Goal: Task Accomplishment & Management: Use online tool/utility

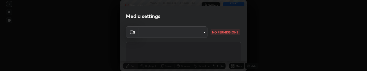
click at [202, 34] on body "Erase all Test version 80005403 Recording WAS SCHEDULED TO START AT 12:10 PM Se…" at bounding box center [183, 35] width 367 height 71
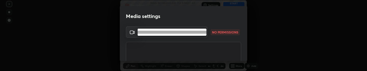
click at [203, 33] on li at bounding box center [172, 32] width 69 height 3
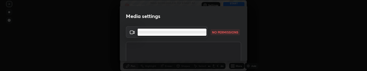
click at [203, 33] on body "Erase all Test version 80005403 Recording WAS SCHEDULED TO START AT 12:10 PM Se…" at bounding box center [183, 35] width 367 height 71
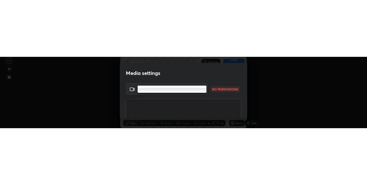
scroll to position [198, 367]
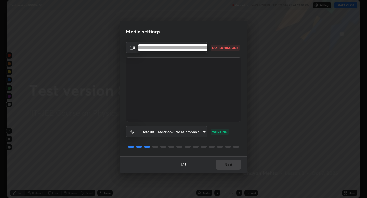
click at [189, 48] on li at bounding box center [172, 47] width 69 height 3
click at [188, 71] on body "Erase all Test version 80005403 Recording WAS SCHEDULED TO START AT 12:10 PM Se…" at bounding box center [183, 99] width 367 height 198
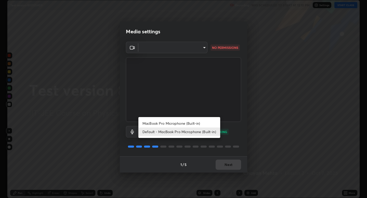
click at [183, 71] on li "MacBook Pro Microphone (Built-in)" at bounding box center [179, 123] width 82 height 8
type input "6dca3163b35e08f196be2df973be28e8c7f71ed2c55aa2ce8581ad9d5fe9ed22"
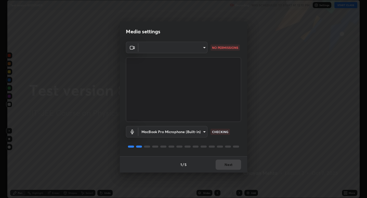
click at [181, 46] on body "Erase all Test version 80005403 Recording WAS SCHEDULED TO START AT 12:10 PM Se…" at bounding box center [183, 99] width 367 height 198
click at [187, 36] on div at bounding box center [183, 99] width 367 height 198
click at [205, 48] on body "Erase all Test version 80005403 Recording WAS SCHEDULED TO START AT 12:10 PM Se…" at bounding box center [183, 99] width 367 height 198
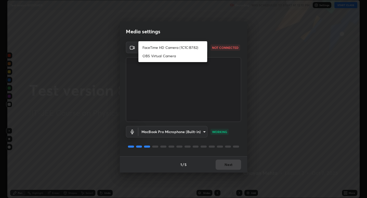
click at [296, 38] on div at bounding box center [183, 99] width 367 height 198
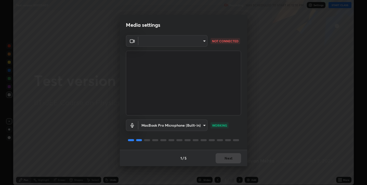
scroll to position [25287, 25106]
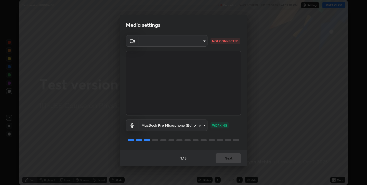
click at [153, 39] on body "Erase all Test version 80005403 Recording WAS SCHEDULED TO START AT 12:10 PM Se…" at bounding box center [183, 92] width 367 height 185
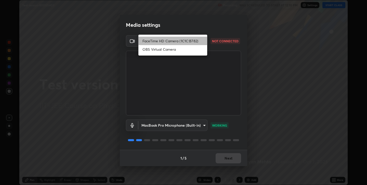
click at [153, 39] on li "FaceTime HD Camera (1C1C:B782)" at bounding box center [172, 41] width 69 height 8
click at [153, 39] on body "Erase all Test version 80005403 Recording WAS SCHEDULED TO START AT 12:10 PM Se…" at bounding box center [183, 92] width 367 height 185
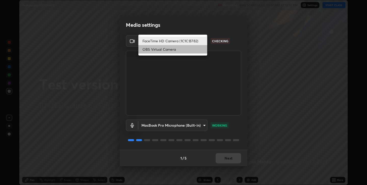
click at [152, 51] on li "OBS Virtual Camera" at bounding box center [172, 49] width 69 height 8
type input "be28038c9058fad8d68a19a8434274b2ebae7047e5d90068a17b858565fc2404"
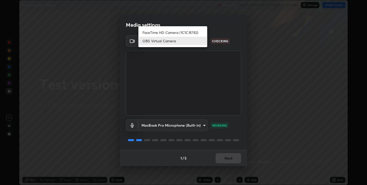
click at [154, 43] on body "Erase all Test version 80005403 Recording WAS SCHEDULED TO START AT 12:10 PM Se…" at bounding box center [183, 92] width 367 height 185
click at [294, 67] on div at bounding box center [183, 92] width 367 height 185
click at [179, 37] on body "Erase all Test version 80005403 Recording WAS SCHEDULED TO START AT 12:10 PM Se…" at bounding box center [183, 92] width 367 height 185
click at [263, 69] on div at bounding box center [183, 92] width 367 height 185
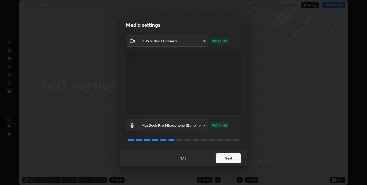
click at [229, 71] on button "Next" at bounding box center [227, 158] width 25 height 10
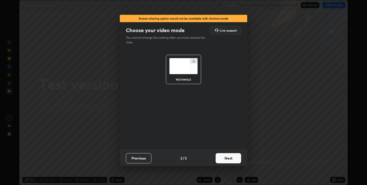
click at [186, 71] on div "rectangle" at bounding box center [183, 69] width 35 height 29
click at [223, 71] on button "Next" at bounding box center [227, 158] width 25 height 10
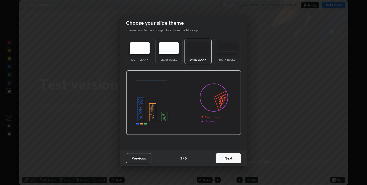
click at [223, 71] on button "Next" at bounding box center [227, 158] width 25 height 10
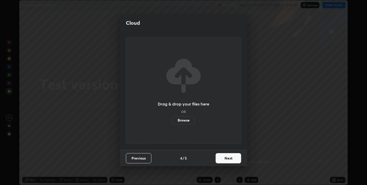
click at [183, 71] on label "Browse" at bounding box center [183, 120] width 23 height 8
click at [172, 71] on input "Browse" at bounding box center [172, 120] width 0 height 8
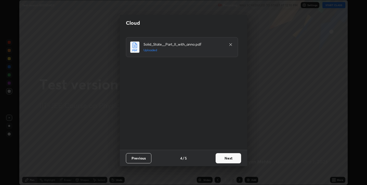
click at [231, 71] on button "Next" at bounding box center [227, 158] width 25 height 10
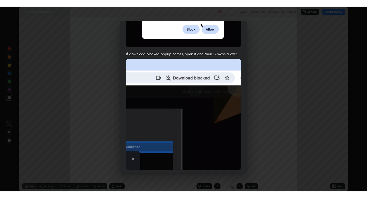
scroll to position [103, 0]
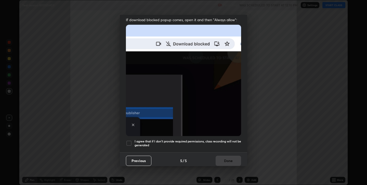
click at [129, 71] on div "Allow "Download multiple files" if prompted: If download blocked popup comes, o…" at bounding box center [183, 45] width 127 height 214
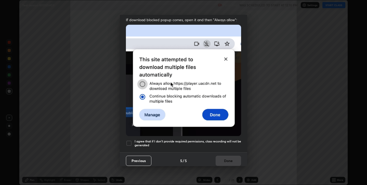
click at [129, 71] on div at bounding box center [129, 143] width 6 height 6
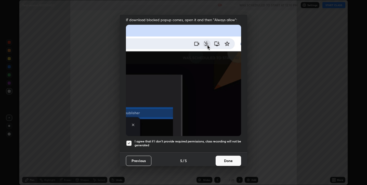
click at [232, 71] on button "Done" at bounding box center [227, 161] width 25 height 10
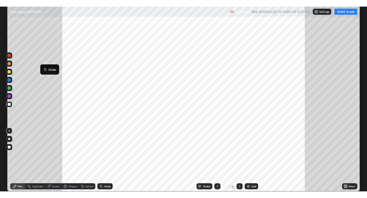
scroll to position [198, 367]
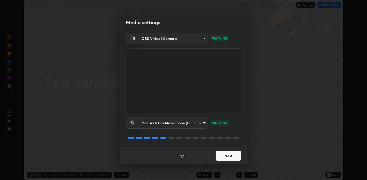
scroll to position [180, 367]
click at [228, 156] on button "Next" at bounding box center [227, 155] width 25 height 10
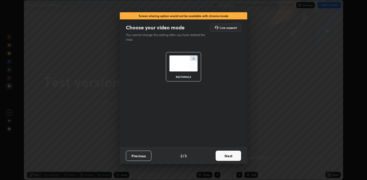
click at [227, 156] on button "Next" at bounding box center [227, 155] width 25 height 10
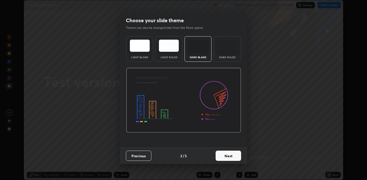
click at [227, 156] on button "Next" at bounding box center [227, 155] width 25 height 10
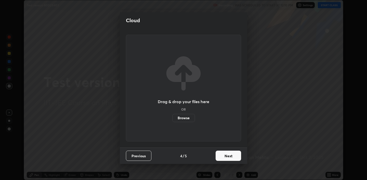
click at [188, 119] on label "Browse" at bounding box center [183, 118] width 23 height 8
click at [172, 119] on input "Browse" at bounding box center [172, 118] width 0 height 8
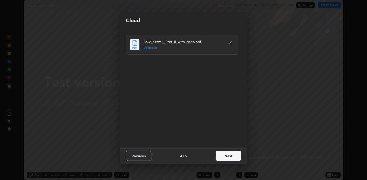
click at [222, 157] on button "Next" at bounding box center [227, 155] width 25 height 10
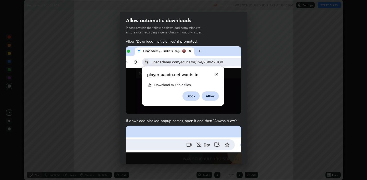
scroll to position [103, 0]
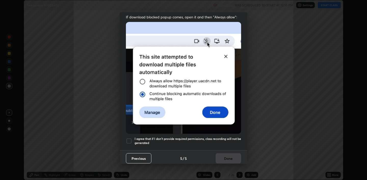
click at [129, 139] on div at bounding box center [129, 141] width 6 height 6
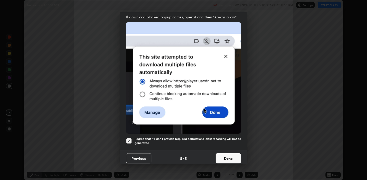
click at [230, 155] on button "Done" at bounding box center [227, 158] width 25 height 10
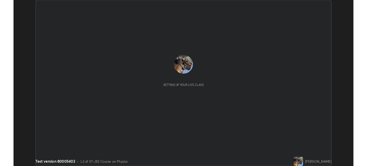
scroll to position [180, 367]
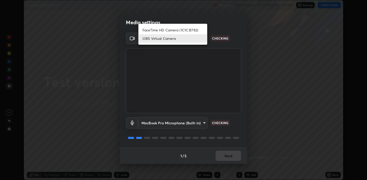
click at [181, 42] on body "Erase all Test version 80005403 Recording WAS SCHEDULED TO START AT 12:10 PM Se…" at bounding box center [183, 90] width 367 height 180
click at [228, 26] on div at bounding box center [183, 90] width 367 height 180
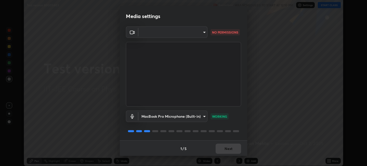
scroll to position [25306, 25106]
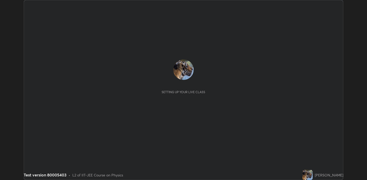
scroll to position [180, 367]
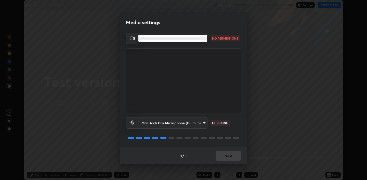
click at [157, 40] on body "Erase all Test version 80005403 Recording WAS SCHEDULED TO START AT 12:10 PM Se…" at bounding box center [183, 90] width 367 height 180
click at [157, 40] on ul at bounding box center [172, 38] width 69 height 7
click at [157, 17] on div at bounding box center [183, 90] width 367 height 180
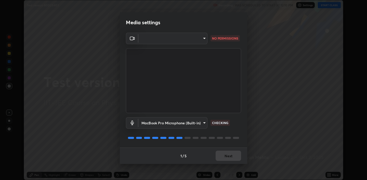
click at [157, 17] on div "Media settings" at bounding box center [183, 22] width 127 height 20
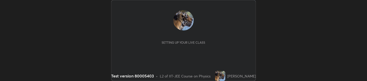
scroll to position [81, 367]
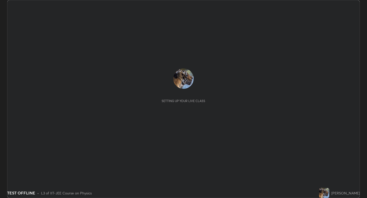
scroll to position [198, 367]
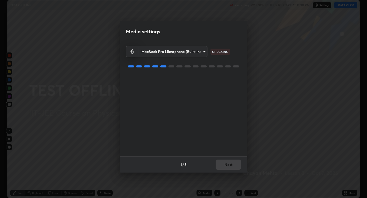
click at [210, 82] on div "MacBook Pro Microphone (Built-in) 6dca3163b35e08f196be2df973be28e8c7f71ed2c55aa…" at bounding box center [183, 99] width 115 height 115
click at [222, 166] on button "Next" at bounding box center [227, 165] width 25 height 10
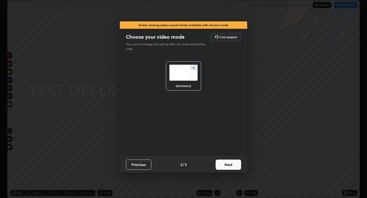
click at [222, 166] on button "Next" at bounding box center [227, 165] width 25 height 10
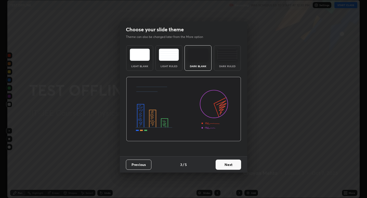
click at [222, 166] on button "Next" at bounding box center [227, 165] width 25 height 10
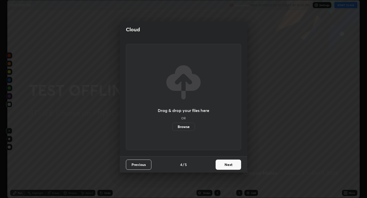
click at [222, 166] on button "Next" at bounding box center [227, 165] width 25 height 10
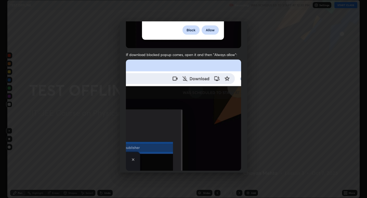
scroll to position [103, 0]
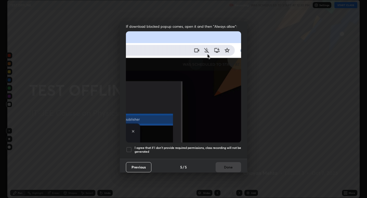
click at [128, 147] on div at bounding box center [129, 150] width 6 height 6
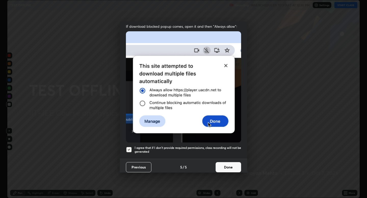
click at [232, 166] on button "Done" at bounding box center [227, 167] width 25 height 10
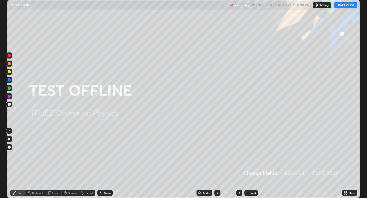
click at [350, 4] on button "START CLASS" at bounding box center [345, 5] width 23 height 6
click at [341, 5] on img "button" at bounding box center [340, 5] width 4 height 4
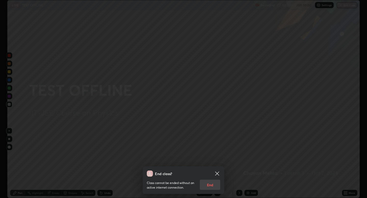
click at [204, 182] on div "Class cannot be ended without an active internet connection. End" at bounding box center [183, 183] width 73 height 13
click at [207, 185] on div "Class cannot be ended without an active internet connection. End" at bounding box center [183, 183] width 73 height 13
click at [211, 185] on div "Class cannot be ended without an active internet connection. End" at bounding box center [183, 183] width 73 height 13
click at [208, 185] on div "Class cannot be ended without an active internet connection. End" at bounding box center [183, 183] width 73 height 13
click at [209, 184] on div "Class cannot be ended without an active internet connection. End" at bounding box center [183, 183] width 73 height 13
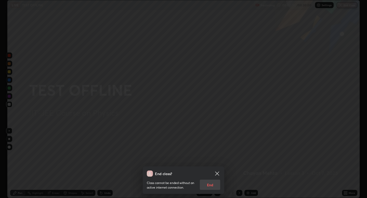
click at [209, 184] on div "Class cannot be ended without an active internet connection. End" at bounding box center [183, 183] width 73 height 13
click at [212, 87] on div "End class? Class cannot be ended without an active internet connection. End" at bounding box center [183, 99] width 367 height 198
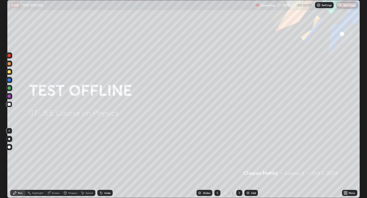
click at [345, 6] on button "End Class" at bounding box center [346, 5] width 21 height 6
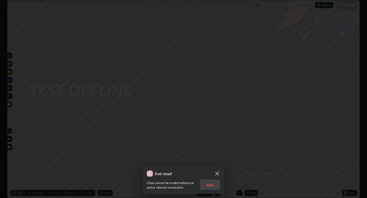
click at [207, 185] on div "Class cannot be ended without an active internet connection. End" at bounding box center [183, 183] width 73 height 13
click at [208, 188] on div "Class cannot be ended without an active internet connection. End" at bounding box center [183, 183] width 73 height 13
click at [209, 184] on div "Class cannot be ended without an active internet connection. End" at bounding box center [183, 183] width 73 height 13
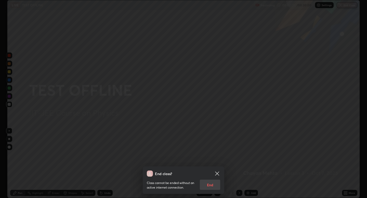
click at [209, 184] on div "Class cannot be ended without an active internet connection. End" at bounding box center [183, 183] width 73 height 13
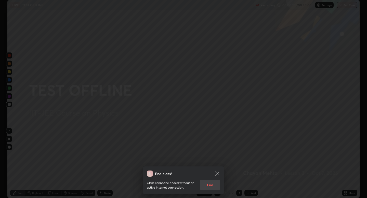
click at [209, 184] on div "Class cannot be ended without an active internet connection. End" at bounding box center [183, 183] width 73 height 13
click at [203, 47] on div "End class? Class cannot be ended without an active internet connection. End" at bounding box center [183, 99] width 367 height 198
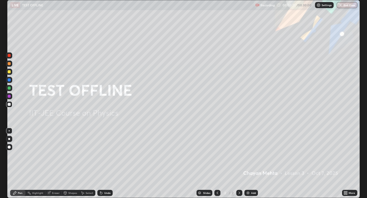
click at [346, 3] on button "End Class" at bounding box center [346, 5] width 21 height 6
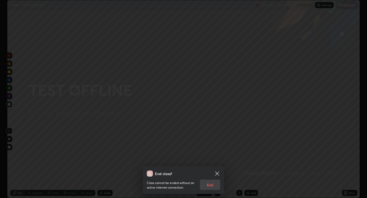
click at [210, 185] on div "Class cannot be ended without an active internet connection. End" at bounding box center [183, 183] width 73 height 13
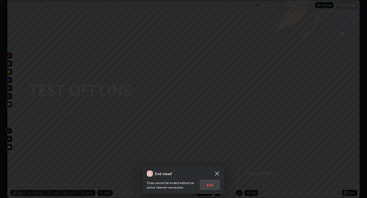
click at [210, 185] on div "Class cannot be ended without an active internet connection. End" at bounding box center [183, 183] width 73 height 13
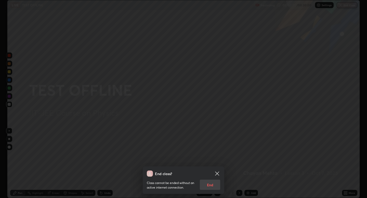
click at [210, 185] on div "Class cannot be ended without an active internet connection. End" at bounding box center [183, 183] width 73 height 13
click at [320, 22] on div "End class? Class cannot be ended without an active internet connection. End" at bounding box center [183, 99] width 367 height 198
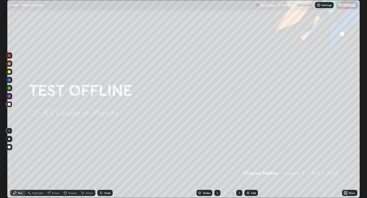
click at [350, 5] on button "End Class" at bounding box center [346, 5] width 21 height 6
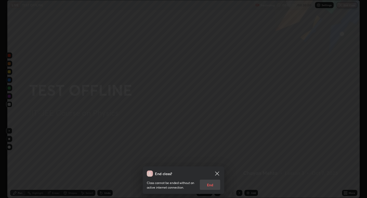
click at [213, 184] on div "Class cannot be ended without an active internet connection. End" at bounding box center [183, 183] width 73 height 13
click at [208, 185] on div "Class cannot be ended without an active internet connection. End" at bounding box center [183, 183] width 73 height 13
click at [215, 176] on icon at bounding box center [217, 174] width 6 height 6
